Goal: Book appointment/travel/reservation

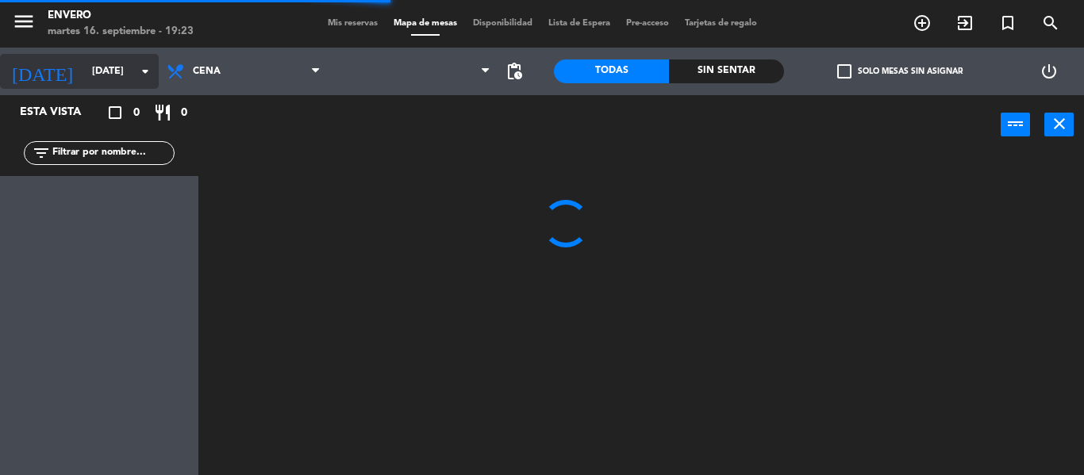
click at [111, 77] on input "[DATE]" at bounding box center [151, 71] width 134 height 27
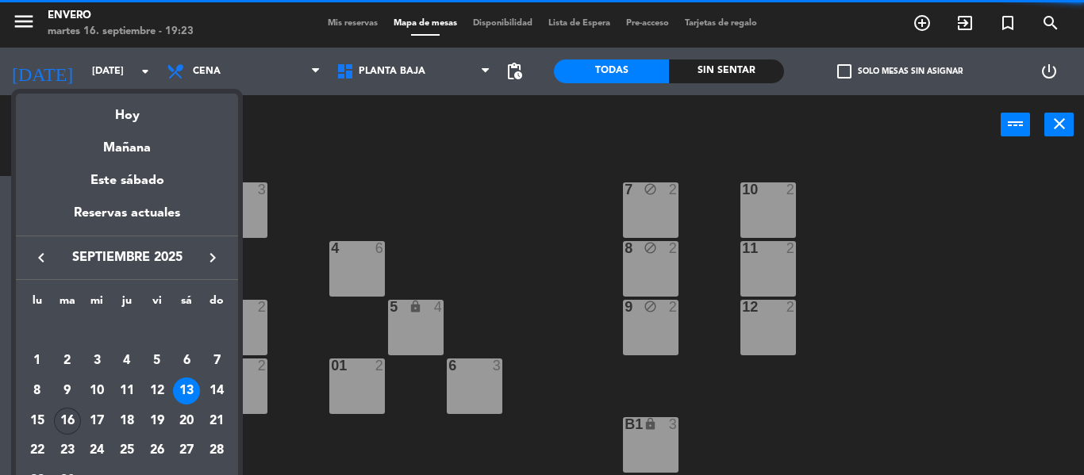
click at [65, 414] on div "16" at bounding box center [67, 421] width 27 height 27
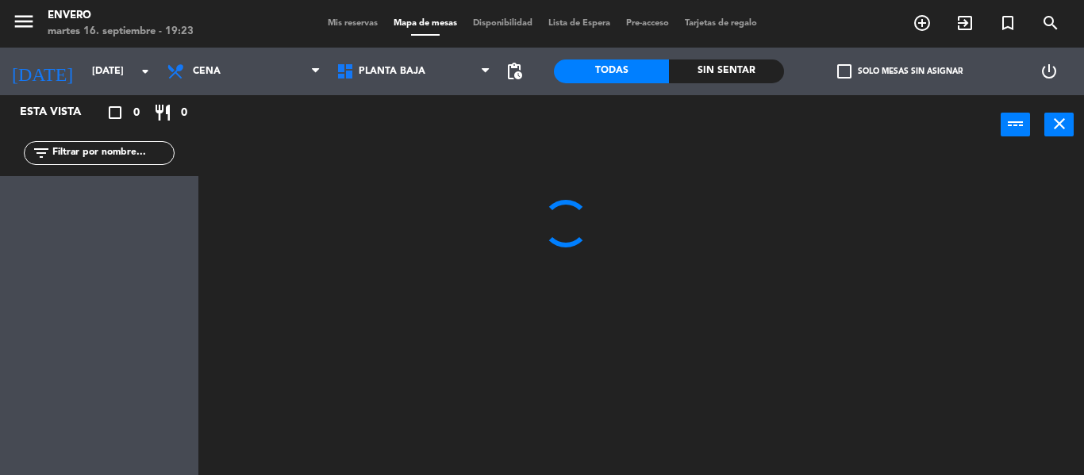
type input "[DATE]"
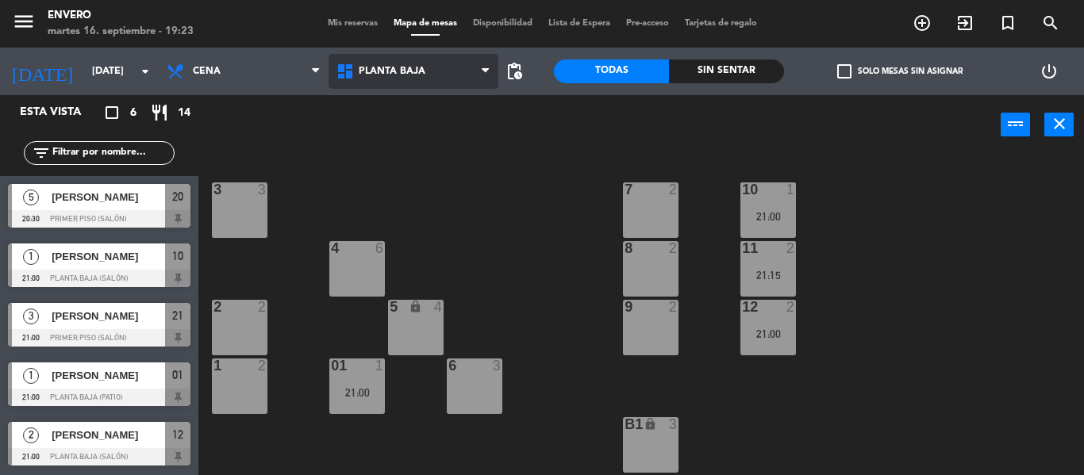
click at [374, 77] on span "Planta Baja" at bounding box center [414, 71] width 170 height 35
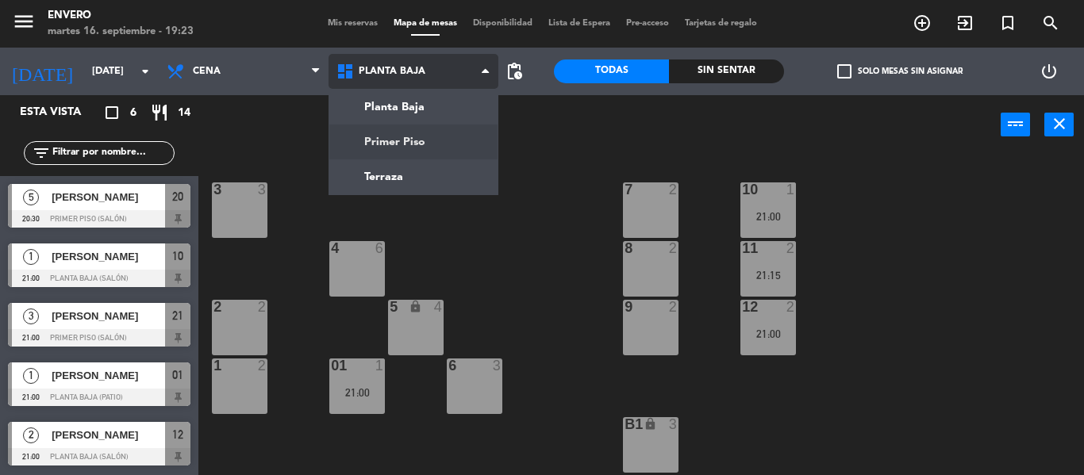
click at [387, 134] on ng-component "menu Envero [DATE] 16. septiembre - 19:23 Mis reservas Mapa de mesas Disponibil…" at bounding box center [542, 237] width 1084 height 475
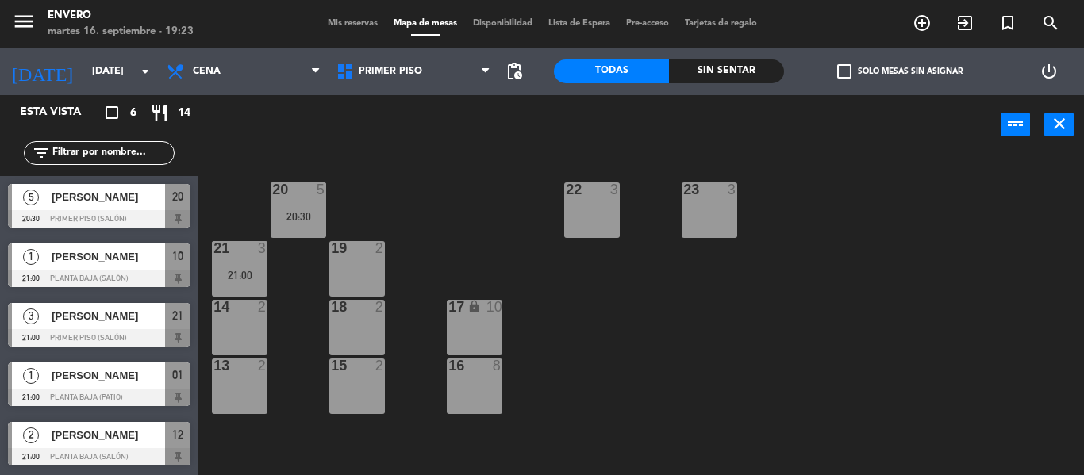
click at [491, 220] on div "20 5 20:30 22 3 23 3 21 3 21:00 19 2 14 2 18 2 17 lock 10 13 2 15 2 16 8" at bounding box center [647, 315] width 875 height 321
click at [364, 21] on span "Mis reservas" at bounding box center [353, 23] width 66 height 9
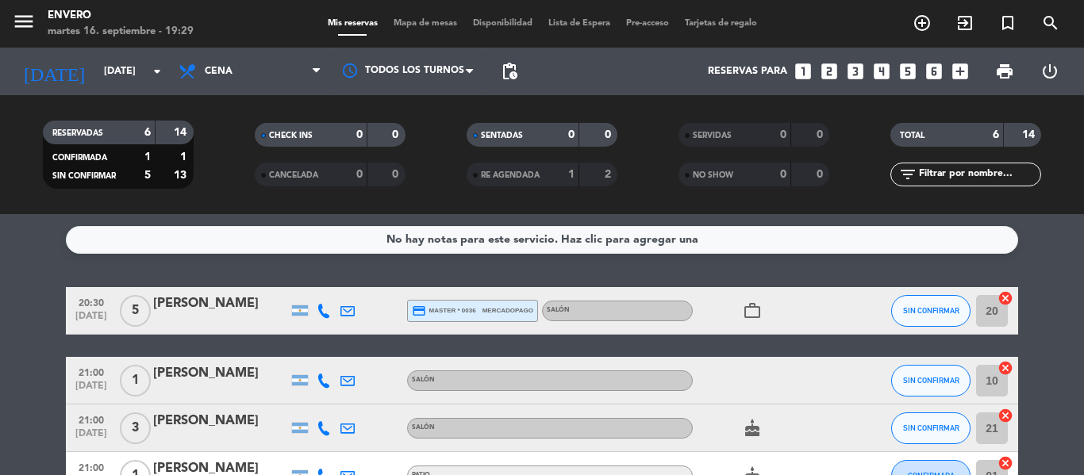
scroll to position [79, 0]
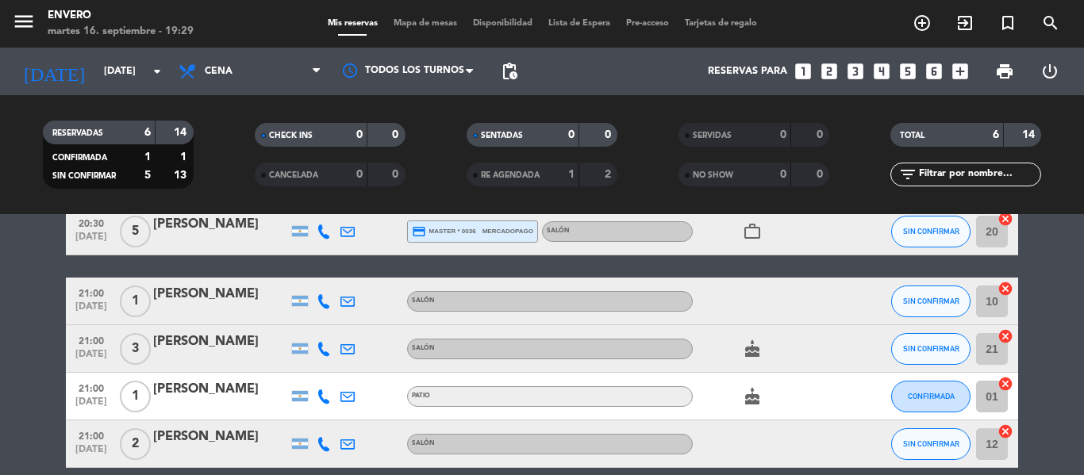
click at [749, 351] on icon "cake" at bounding box center [752, 349] width 19 height 19
click at [748, 229] on icon "work_outline" at bounding box center [752, 231] width 19 height 19
click at [758, 396] on icon "cake" at bounding box center [752, 396] width 19 height 19
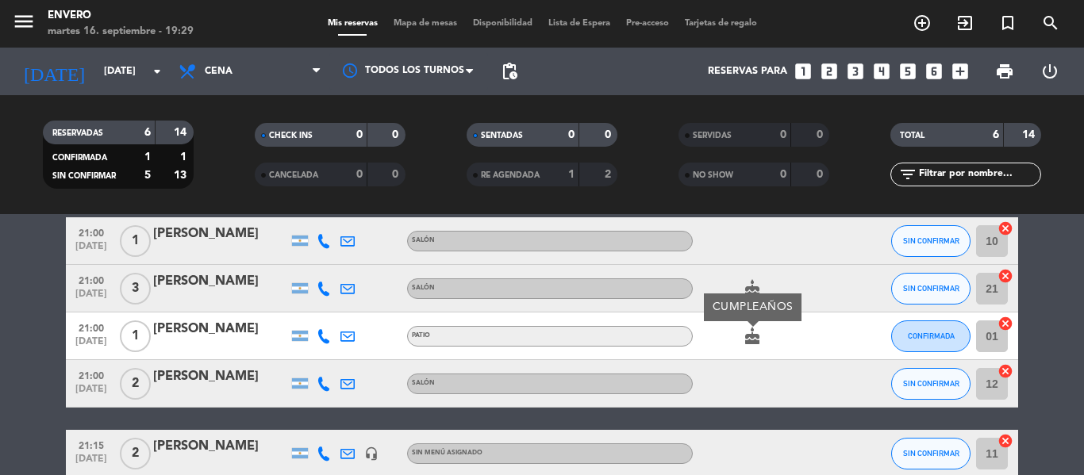
scroll to position [221, 0]
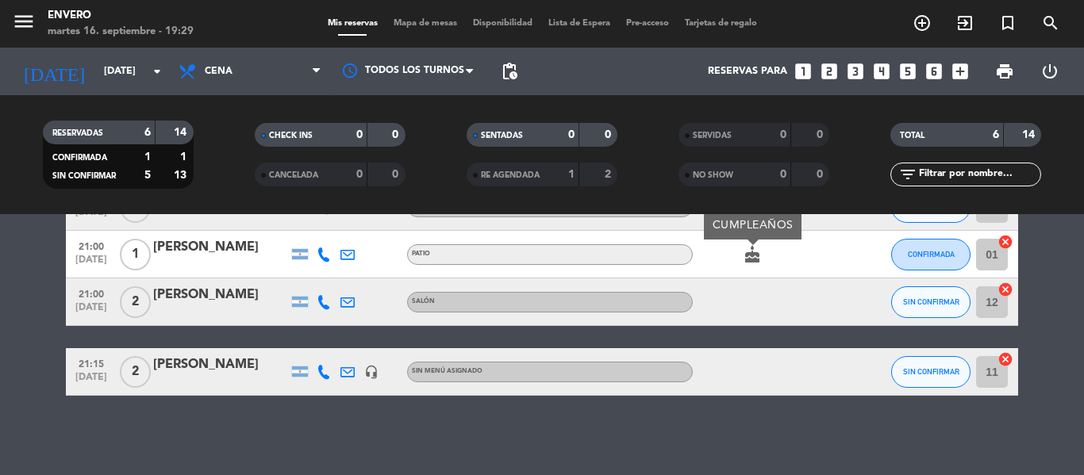
click at [689, 433] on div "No hay notas para este servicio. Haz clic para agregar una 20:30 [DATE] 5 [PERS…" at bounding box center [542, 344] width 1084 height 261
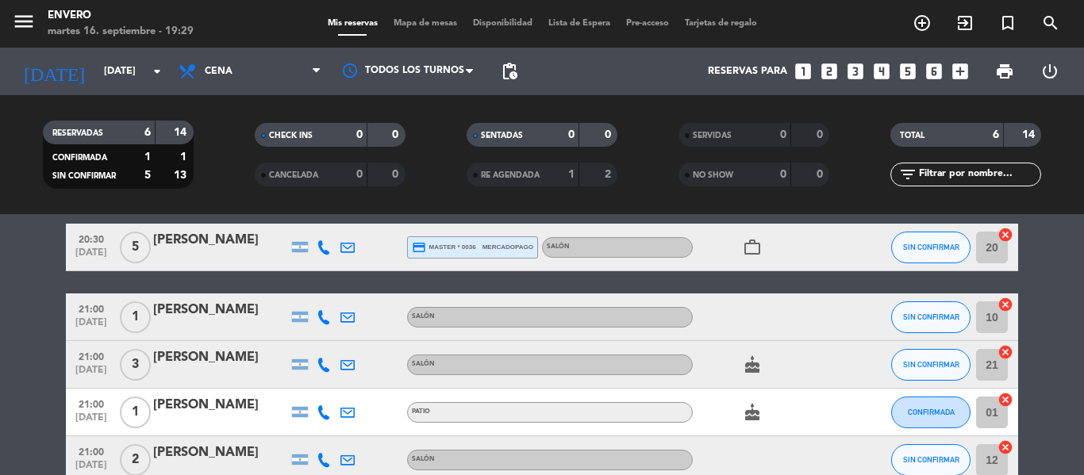
scroll to position [63, 0]
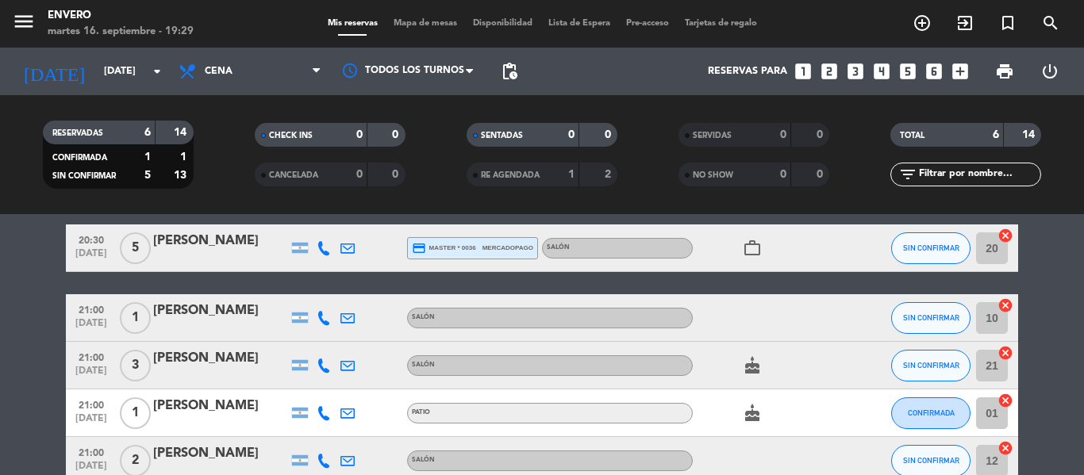
click at [400, 19] on span "Mapa de mesas" at bounding box center [425, 23] width 79 height 9
